Goal: Information Seeking & Learning: Understand process/instructions

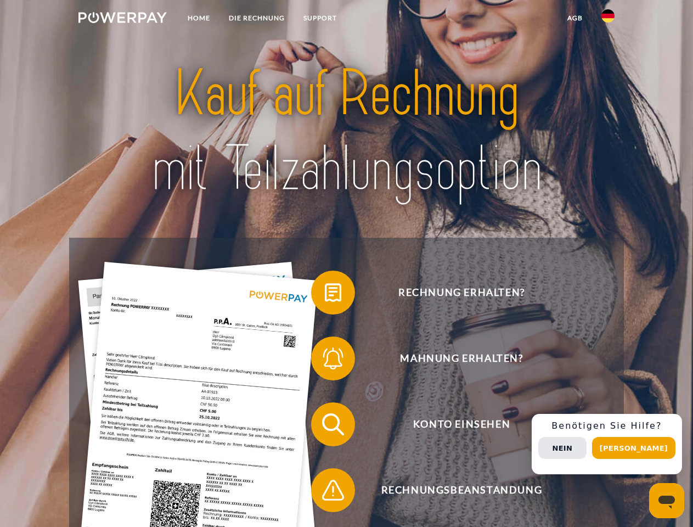
click at [122, 19] on img at bounding box center [122, 17] width 88 height 11
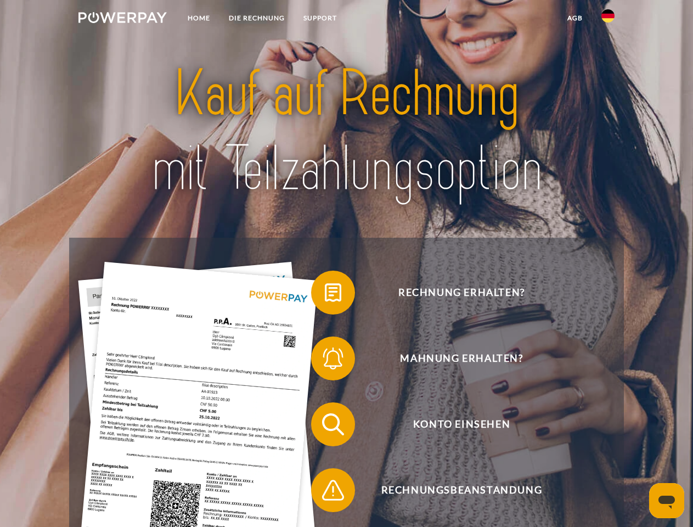
click at [608, 19] on img at bounding box center [607, 15] width 13 height 13
click at [575, 18] on link "agb" at bounding box center [575, 18] width 34 height 20
click at [325, 295] on span at bounding box center [316, 292] width 55 height 55
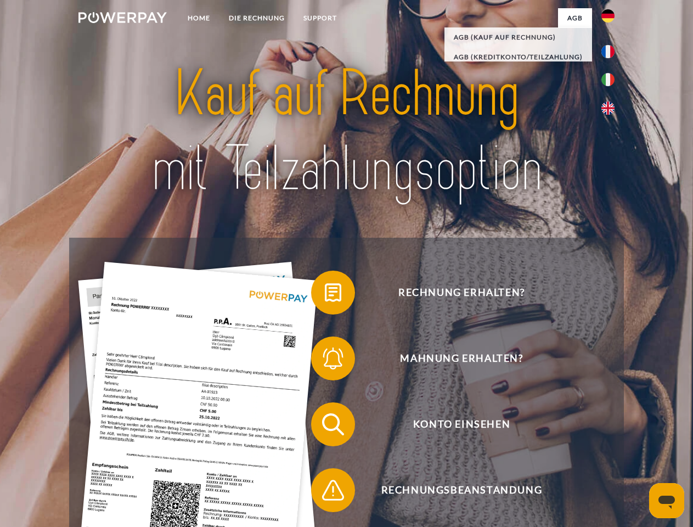
click at [325, 361] on span at bounding box center [316, 358] width 55 height 55
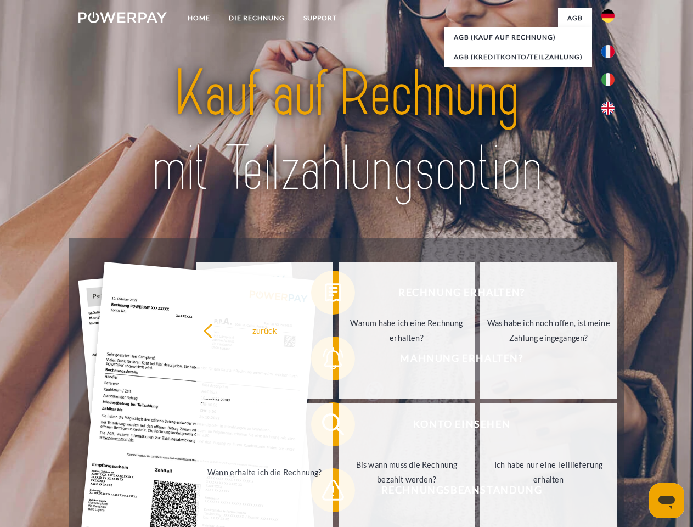
click at [339, 426] on link "Bis wann muss die Rechnung bezahlt werden?" at bounding box center [407, 471] width 137 height 137
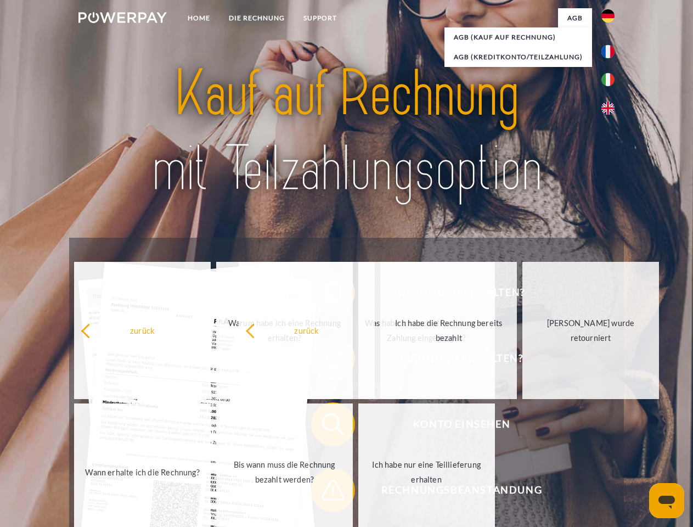
click at [325, 492] on span at bounding box center [316, 490] width 55 height 55
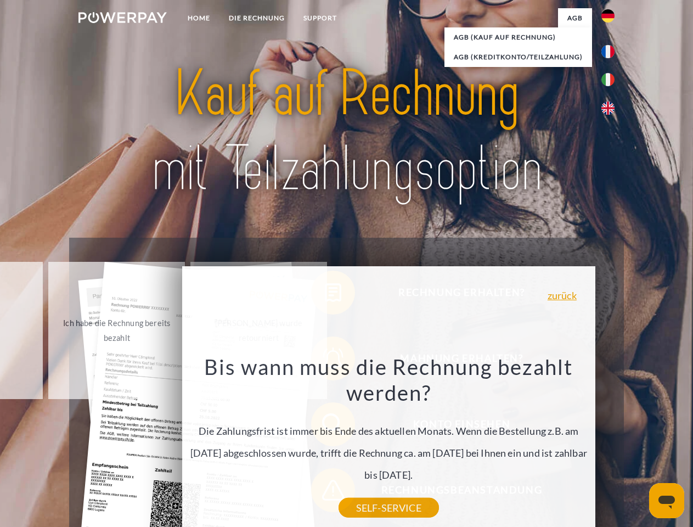
click at [611, 444] on div "Rechnung erhalten? Mahnung erhalten? Konto einsehen" at bounding box center [346, 457] width 554 height 439
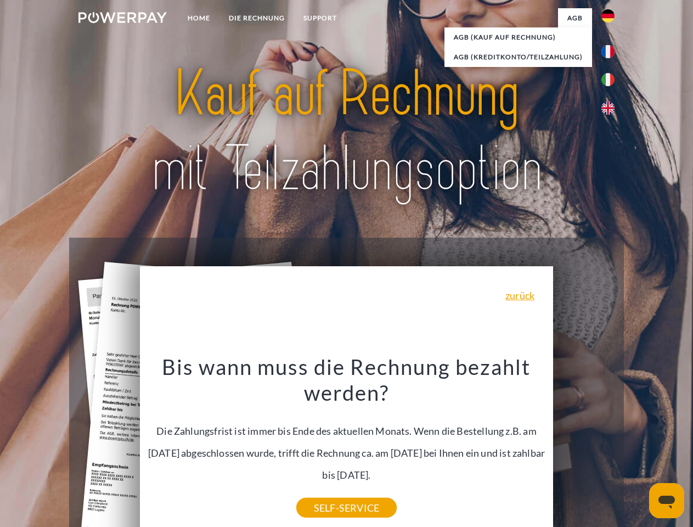
click at [584, 446] on span "Konto einsehen" at bounding box center [461, 424] width 269 height 44
click at [638, 448] on header "Home DIE RECHNUNG SUPPORT" at bounding box center [346, 379] width 693 height 758
